Goal: Transaction & Acquisition: Purchase product/service

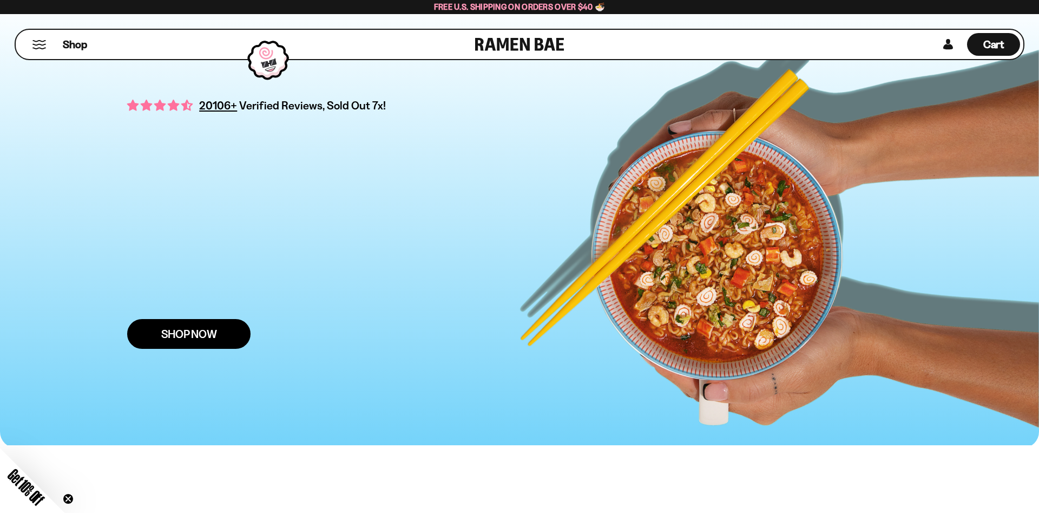
click at [216, 336] on span "Shop Now" at bounding box center [189, 333] width 56 height 11
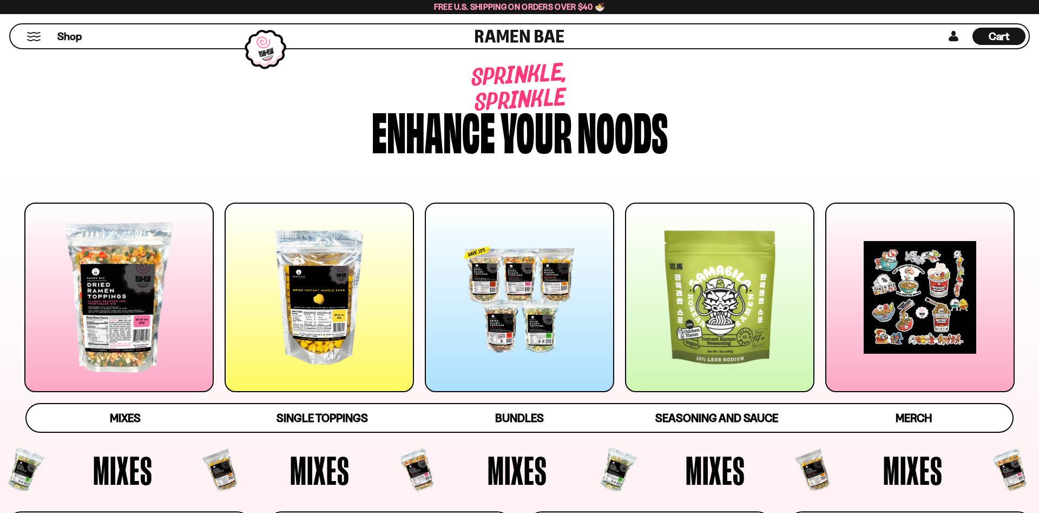
scroll to position [110, 0]
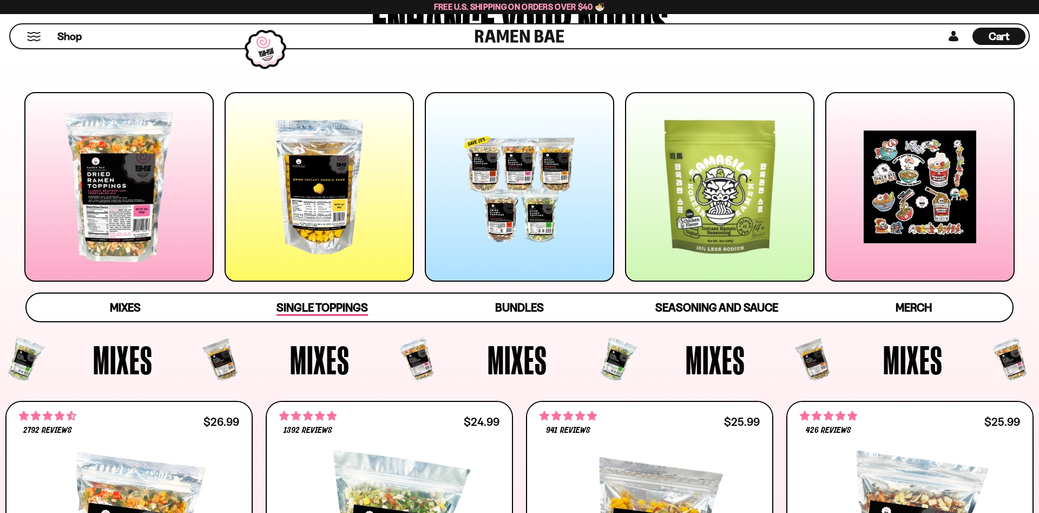
click at [319, 306] on span "Single Toppings" at bounding box center [322, 307] width 91 height 15
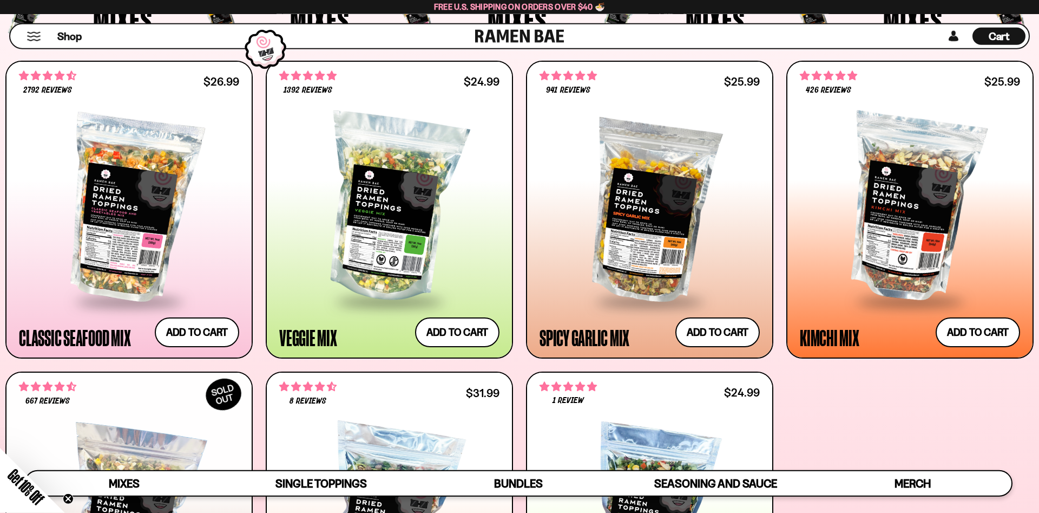
scroll to position [773, 0]
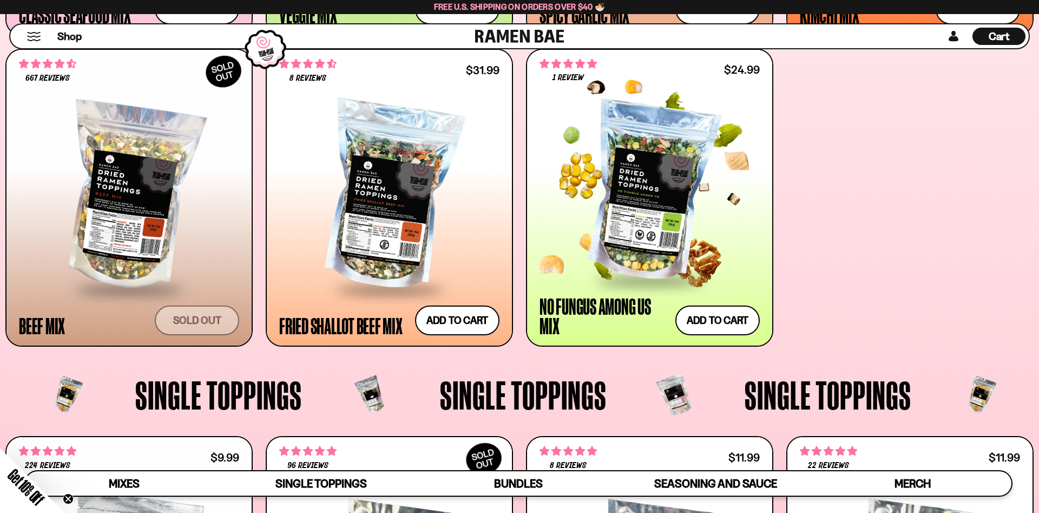
click at [642, 199] on div at bounding box center [650, 191] width 220 height 175
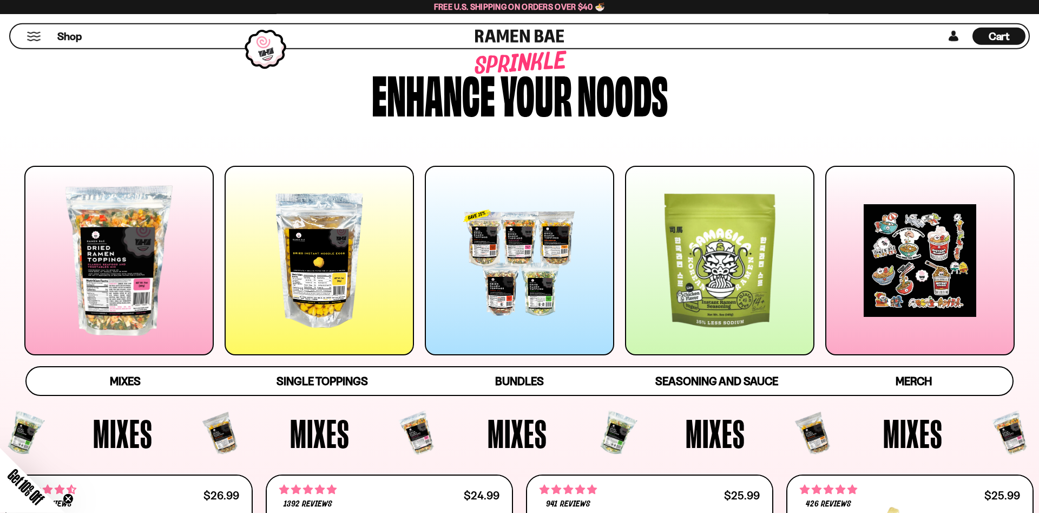
scroll to position [221, 0]
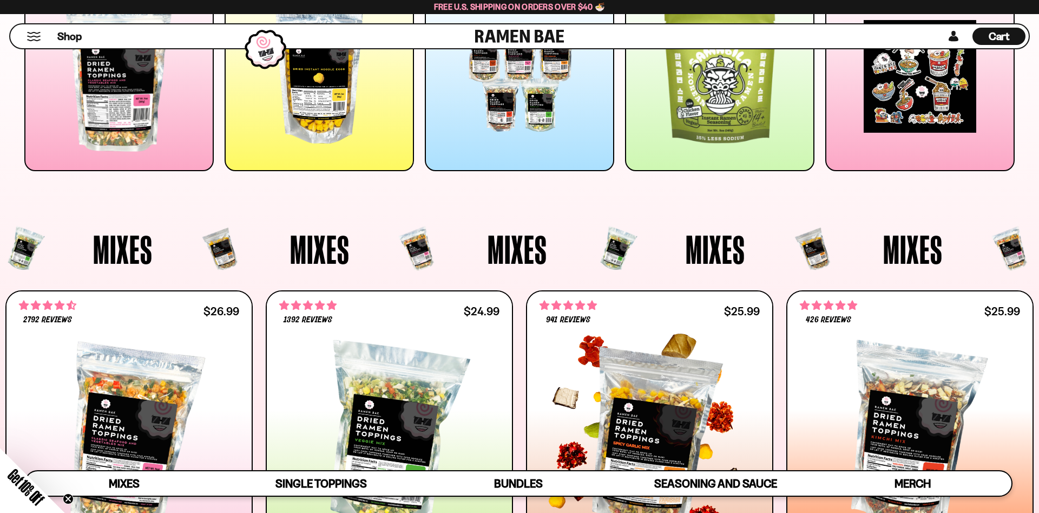
click at [614, 389] on div at bounding box center [650, 437] width 220 height 183
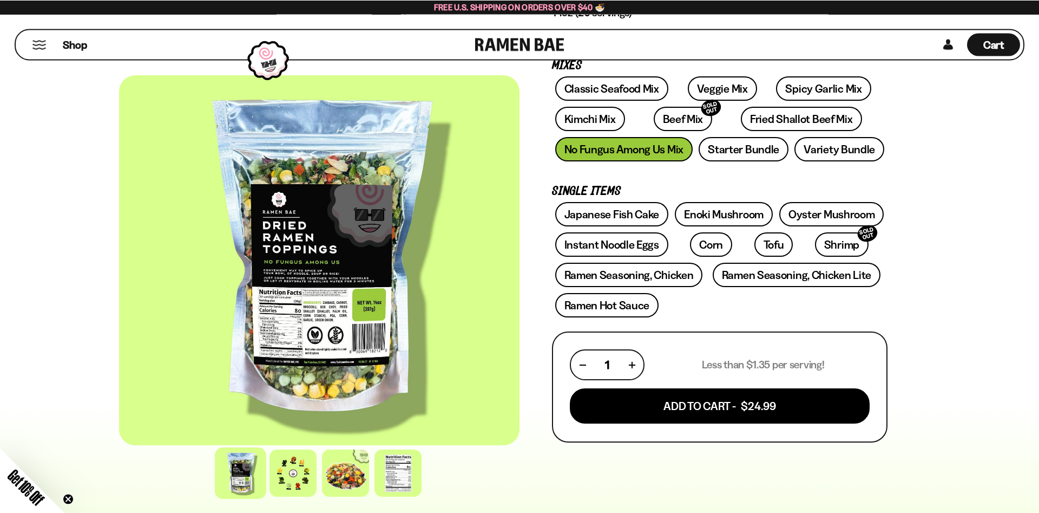
scroll to position [386, 0]
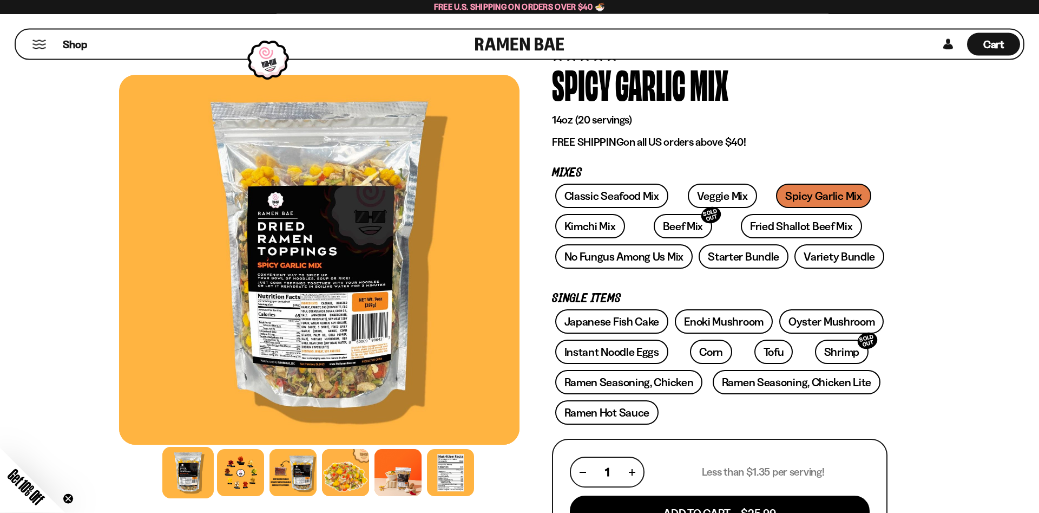
scroll to position [55, 0]
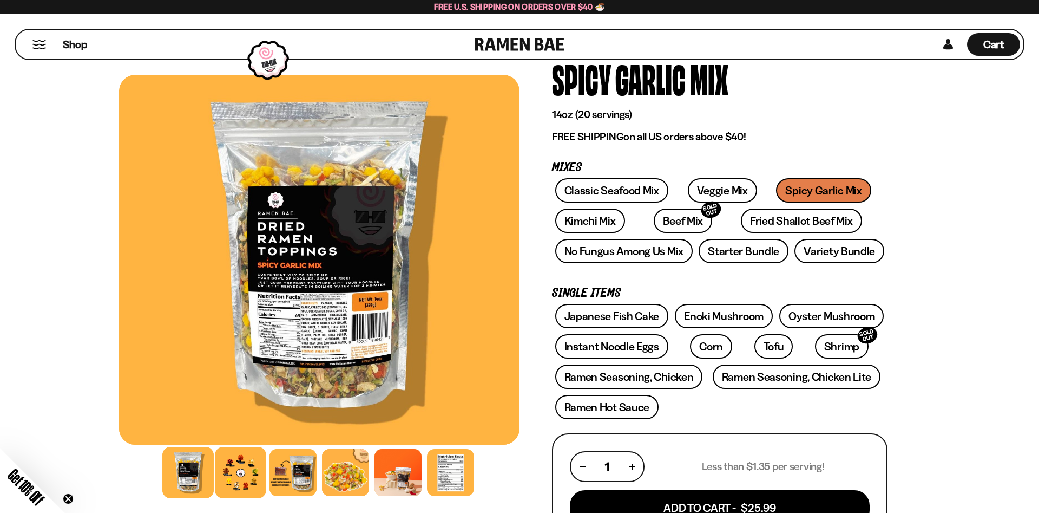
click at [242, 472] on div at bounding box center [240, 472] width 51 height 51
